Goal: Check status

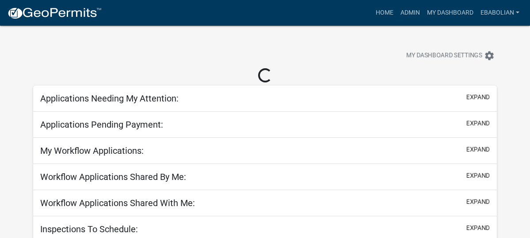
select select "3: 100"
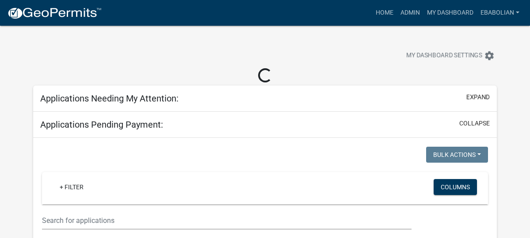
select select "3: 100"
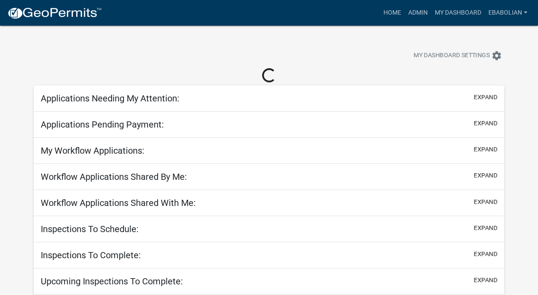
select select "3: 100"
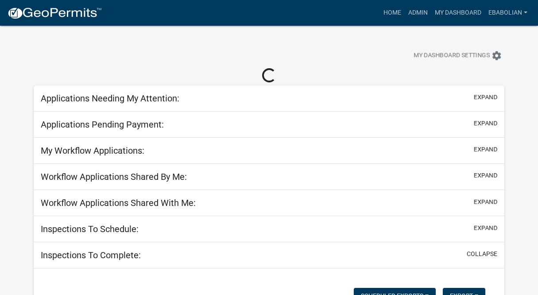
select select "3: 100"
